Goal: Book appointment/travel/reservation

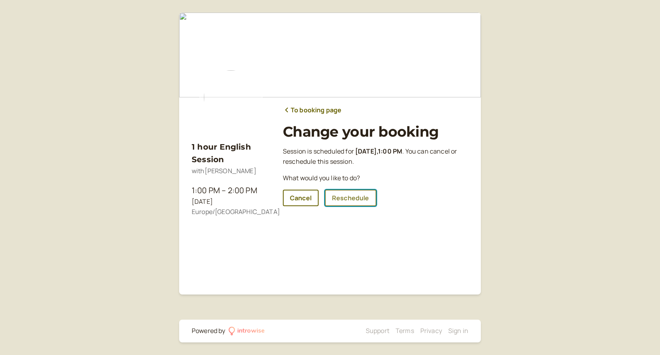
click at [347, 197] on link "Reschedule" at bounding box center [350, 198] width 51 height 16
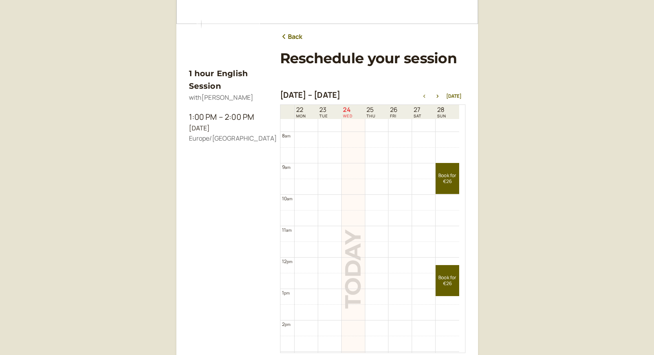
scroll to position [76, 0]
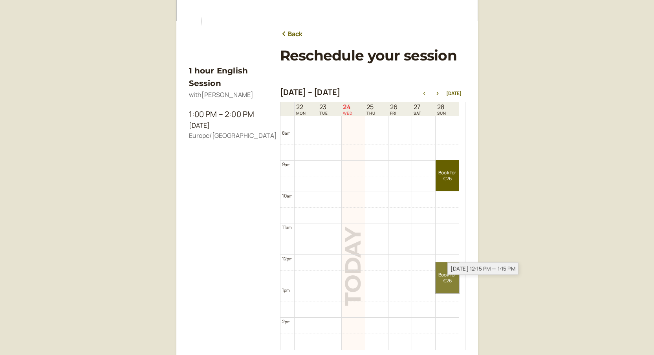
click at [443, 280] on link "Book for €26 €26" at bounding box center [446, 277] width 23 height 31
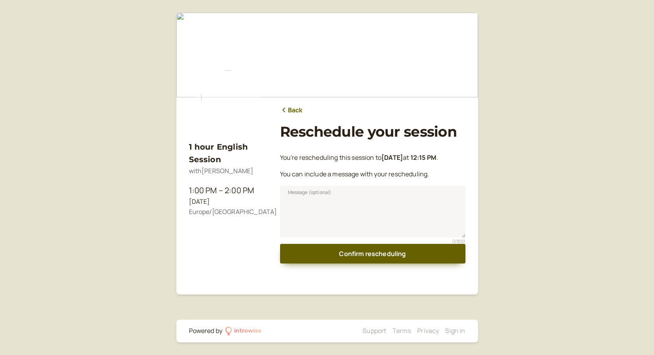
scroll to position [0, 0]
click at [287, 112] on icon at bounding box center [286, 110] width 3 height 5
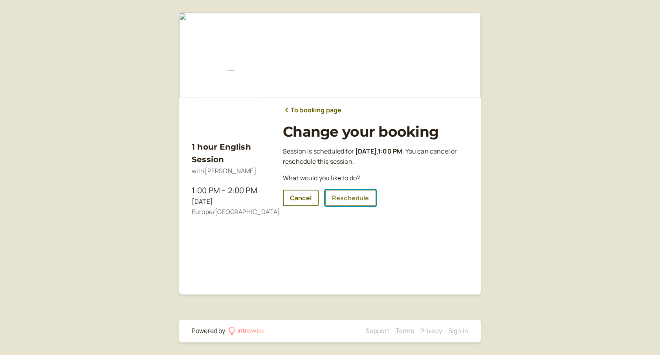
click at [349, 200] on link "Reschedule" at bounding box center [350, 198] width 51 height 16
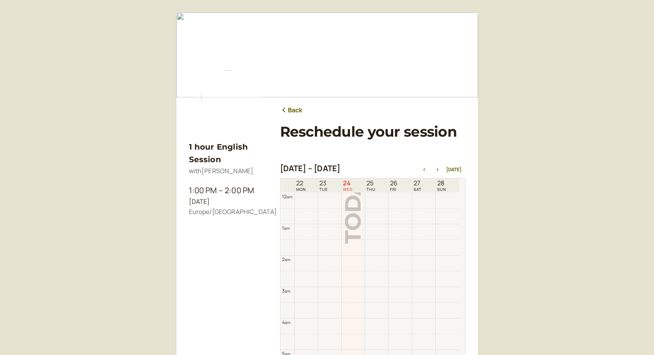
scroll to position [252, 0]
click at [440, 167] on button "button" at bounding box center [437, 169] width 9 height 5
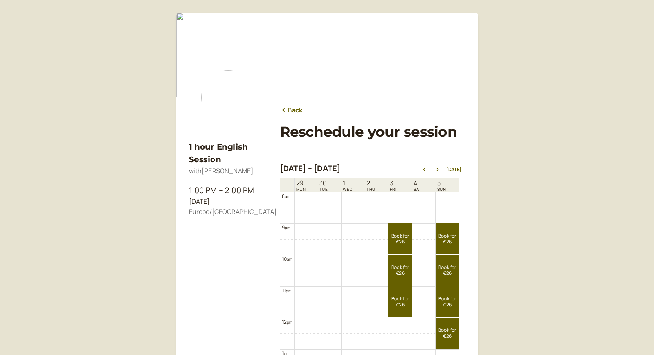
scroll to position [296, 0]
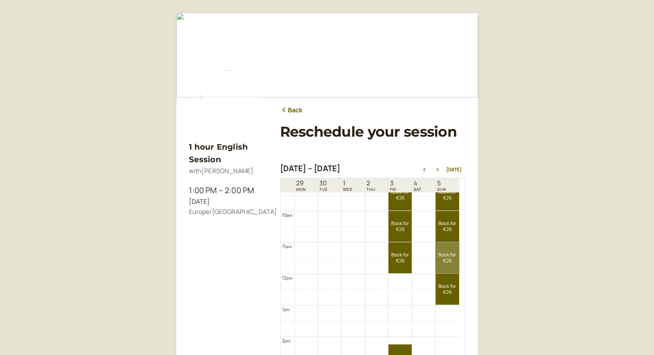
click at [447, 254] on link "Book for €26 €26" at bounding box center [446, 257] width 23 height 31
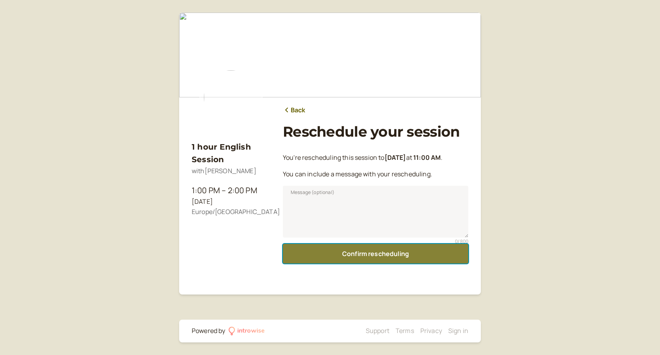
click at [423, 255] on button "Confirm rescheduling" at bounding box center [375, 254] width 185 height 20
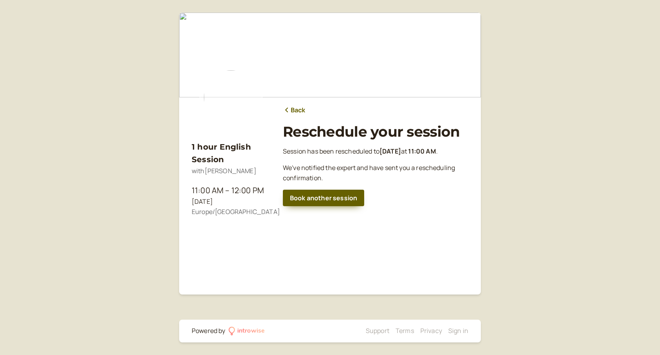
click at [300, 108] on link "Back" at bounding box center [294, 110] width 23 height 10
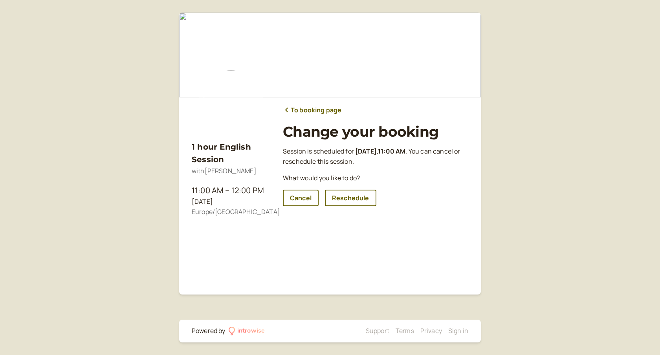
click at [300, 108] on link "To booking page" at bounding box center [312, 110] width 59 height 10
